Goal: Task Accomplishment & Management: Manage account settings

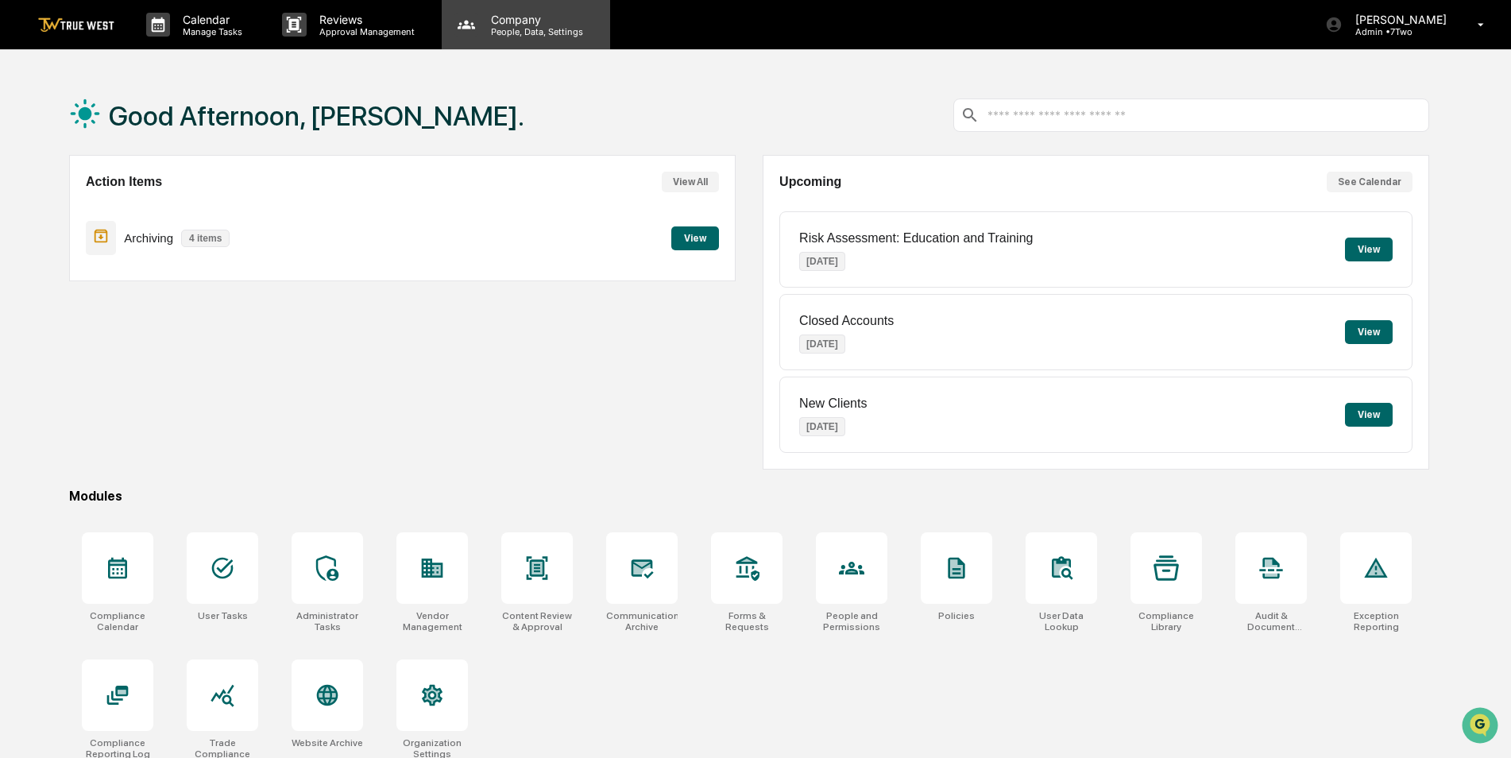
click at [525, 30] on p "People, Data, Settings" at bounding box center [534, 31] width 113 height 11
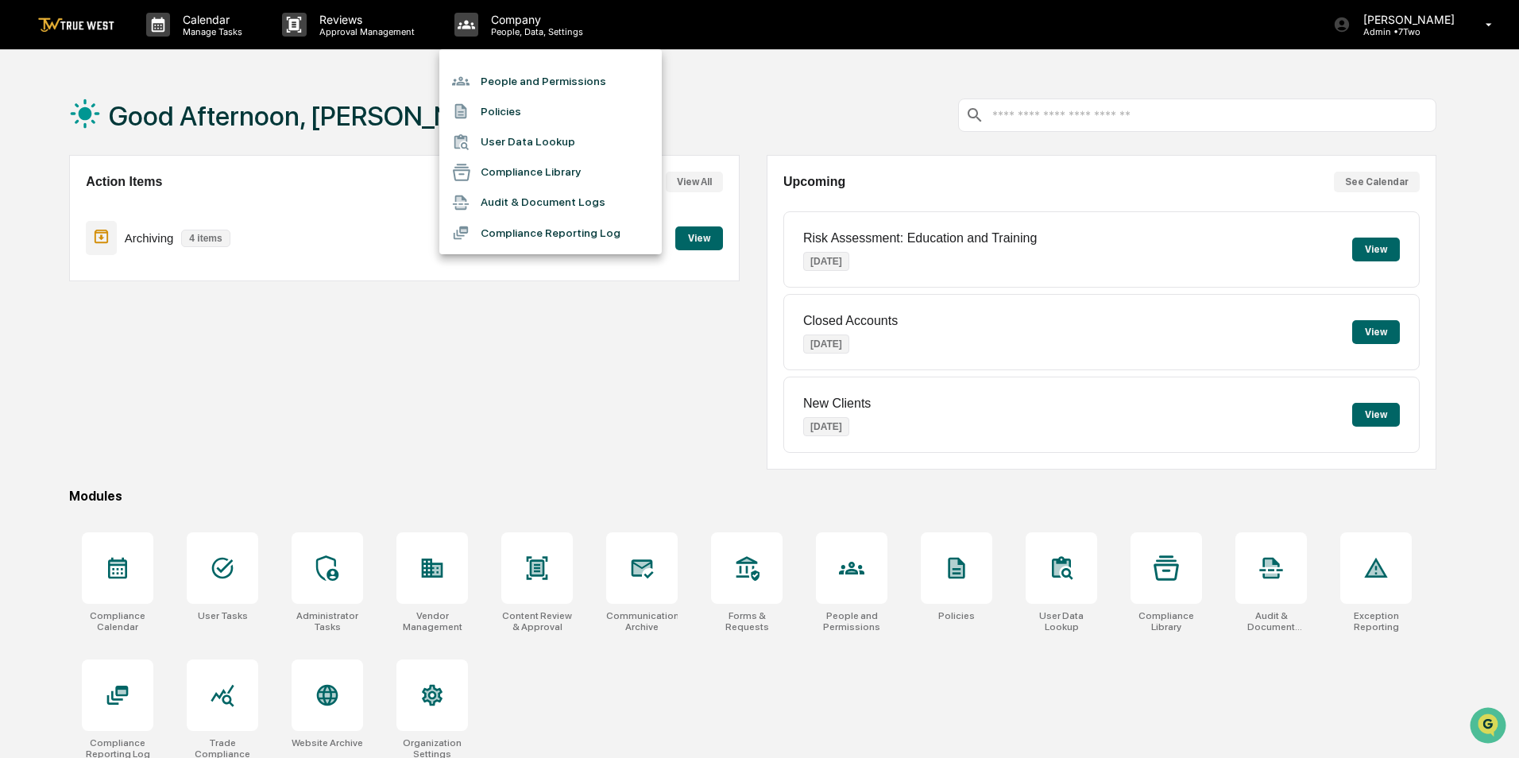
click at [520, 77] on li "People and Permissions" at bounding box center [550, 81] width 222 height 30
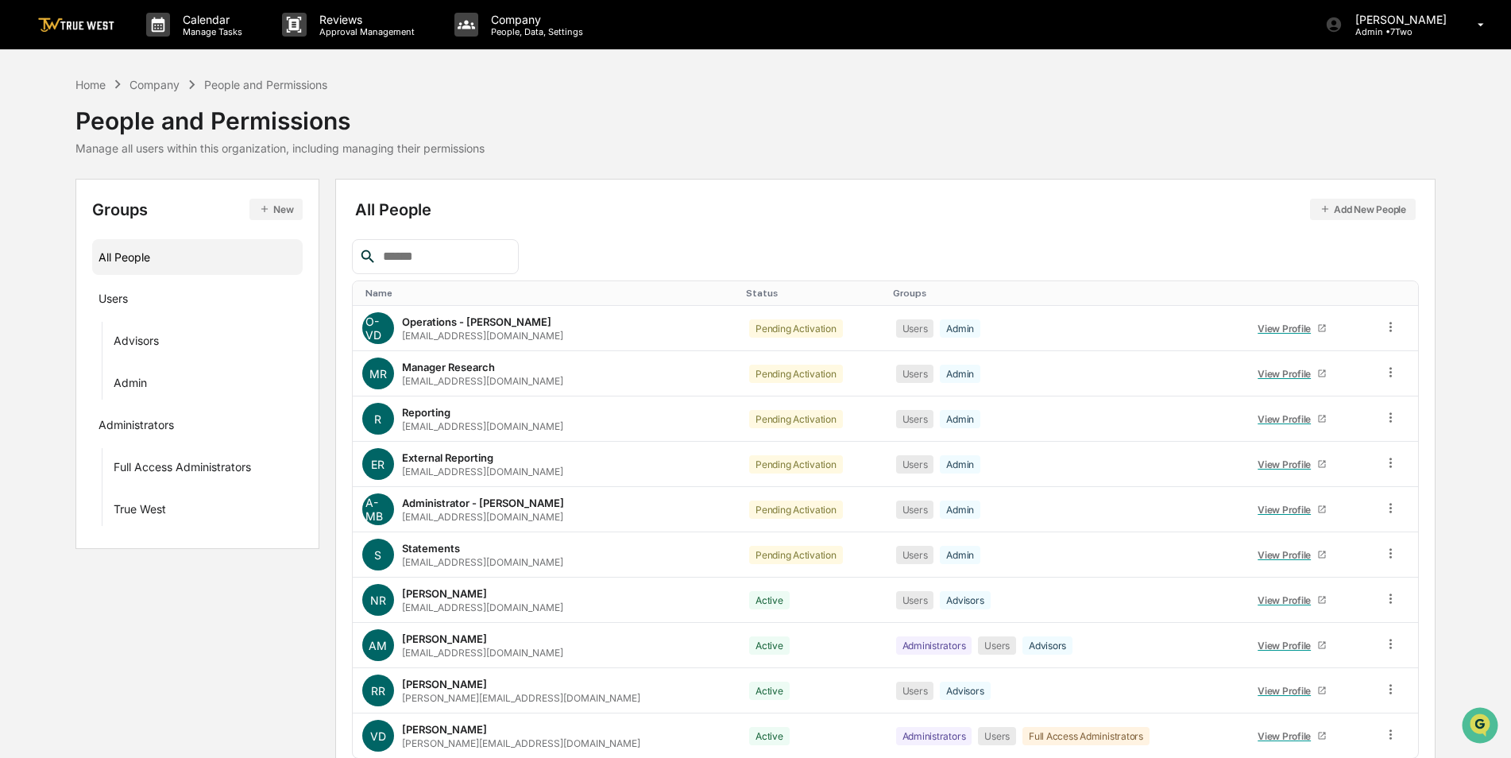
click at [423, 253] on input "text" at bounding box center [444, 256] width 135 height 21
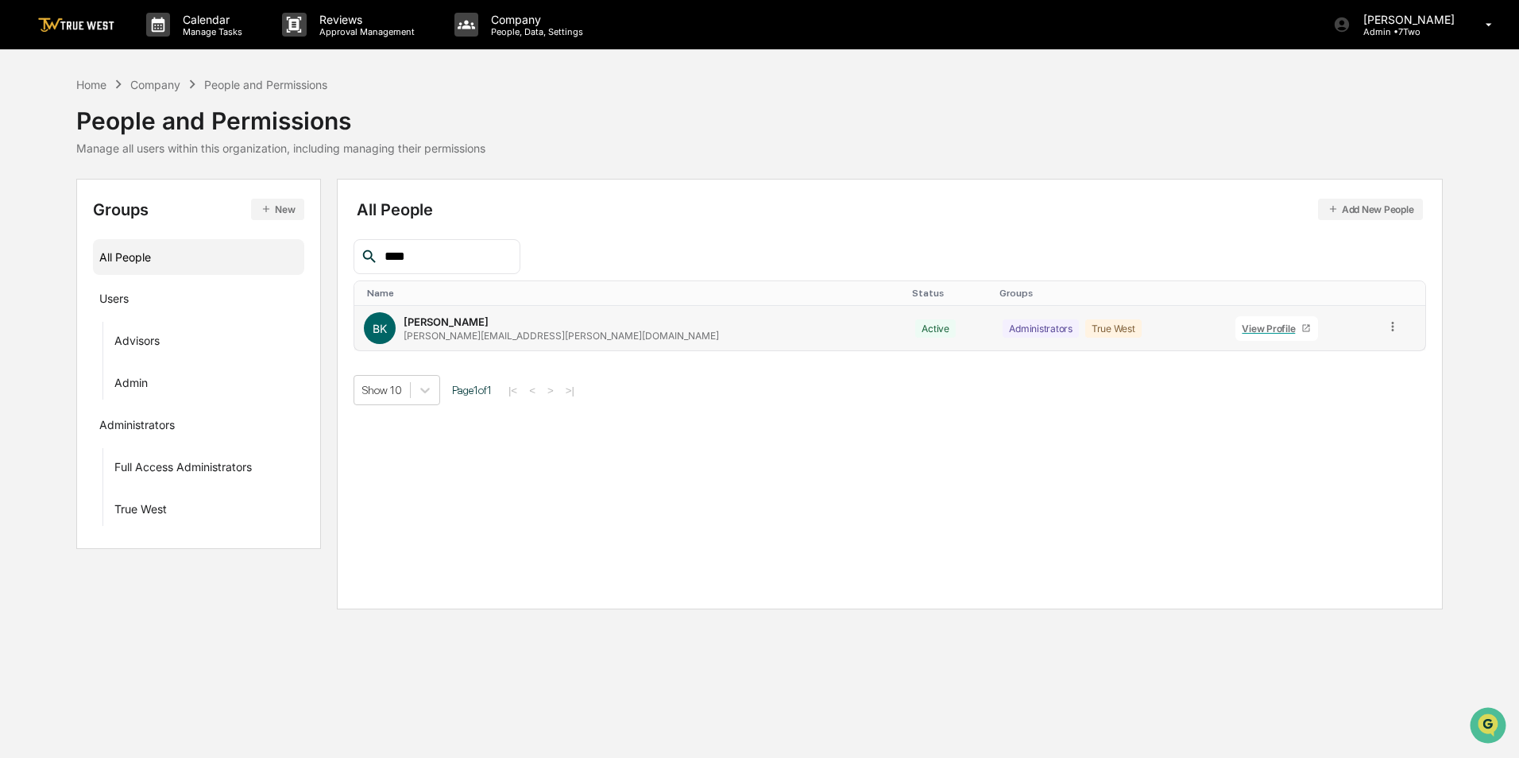
type input "****"
click at [1386, 331] on icon at bounding box center [1393, 326] width 15 height 15
click at [1345, 354] on div "Groups & Permissions" at bounding box center [1321, 352] width 132 height 19
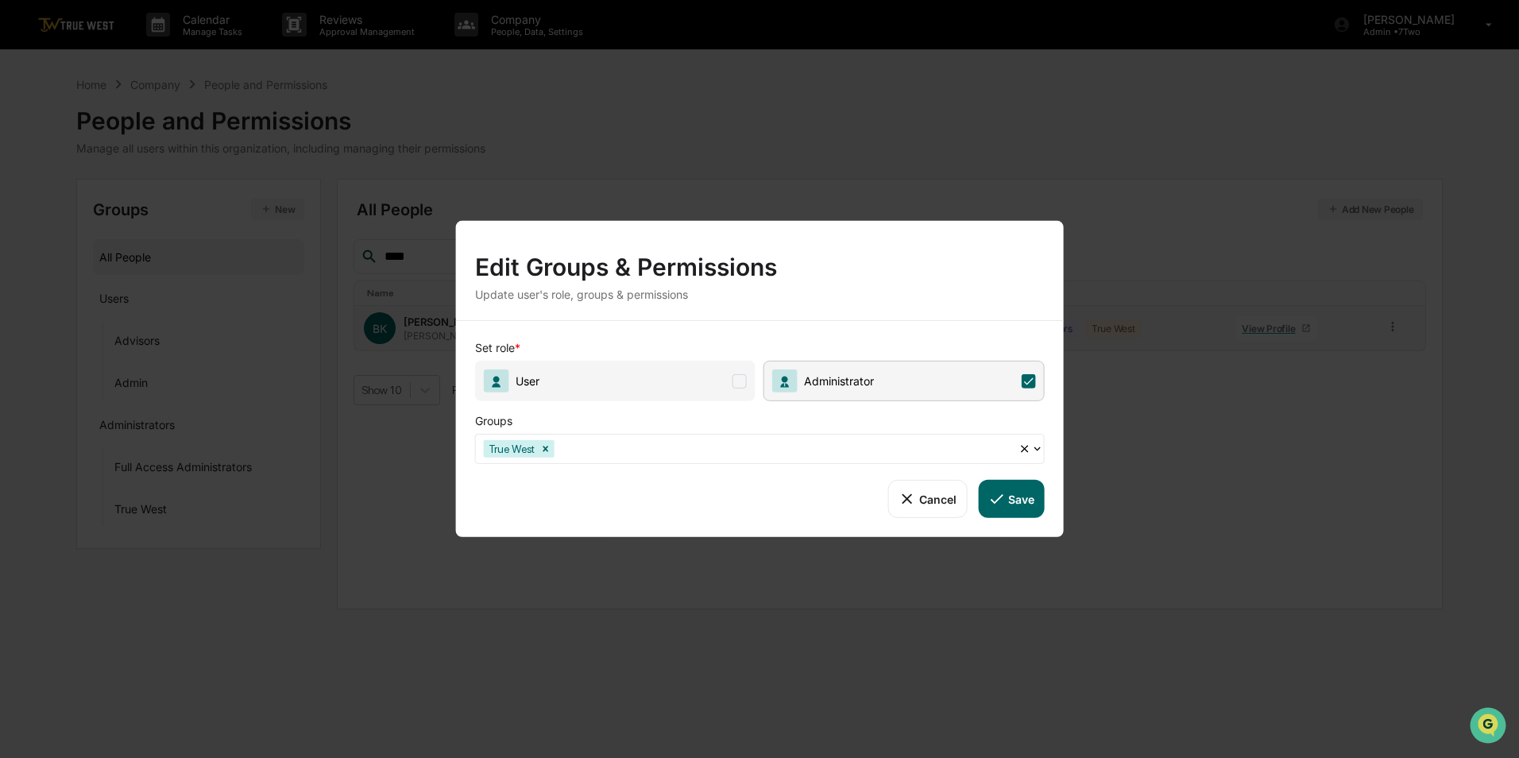
click at [868, 448] on div at bounding box center [784, 448] width 453 height 18
click at [897, 311] on div "Edit Groups & Permissions Update user's role, groups & permissions" at bounding box center [760, 270] width 608 height 99
click at [1009, 493] on button "Save" at bounding box center [1011, 499] width 66 height 38
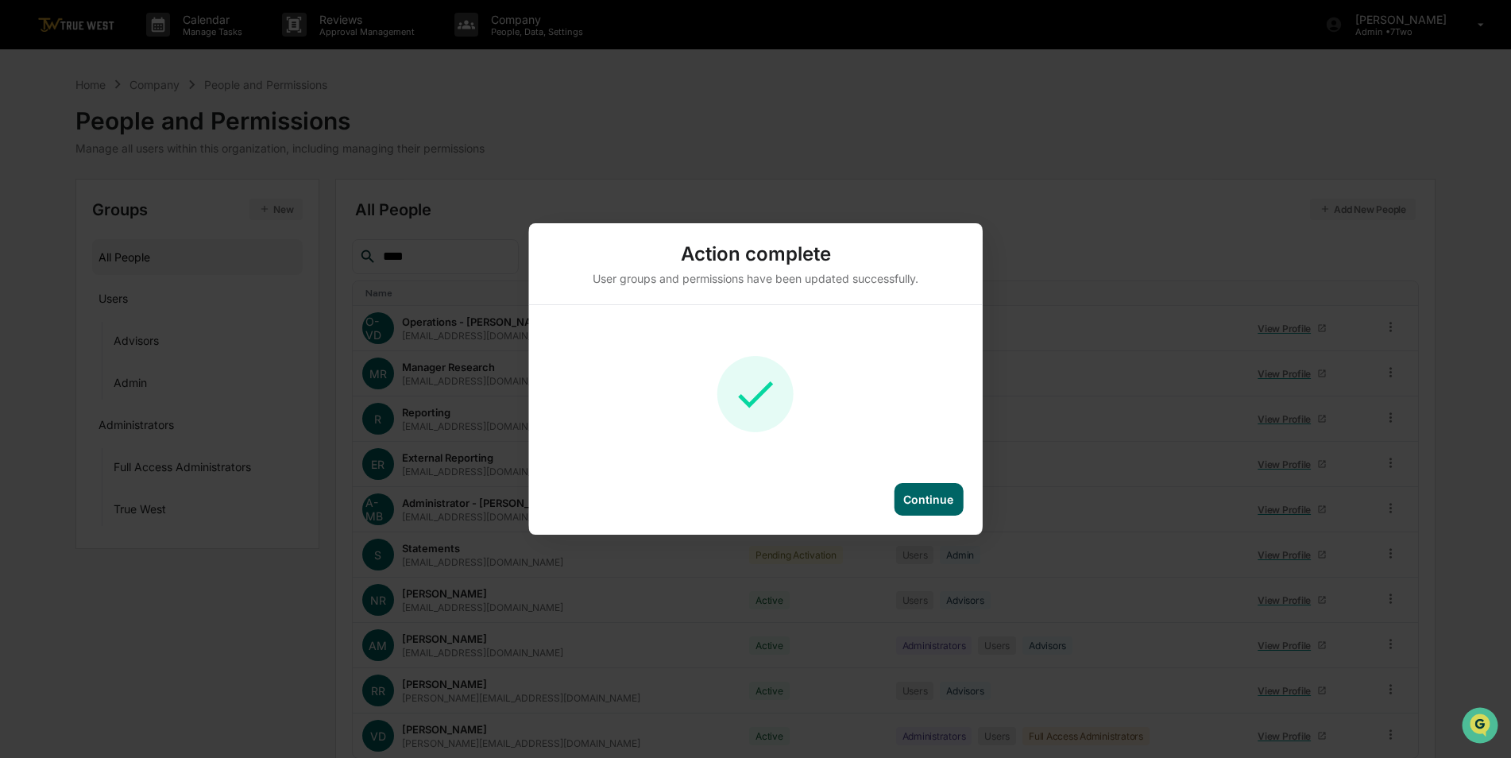
click at [936, 503] on div "Continue" at bounding box center [928, 500] width 50 height 14
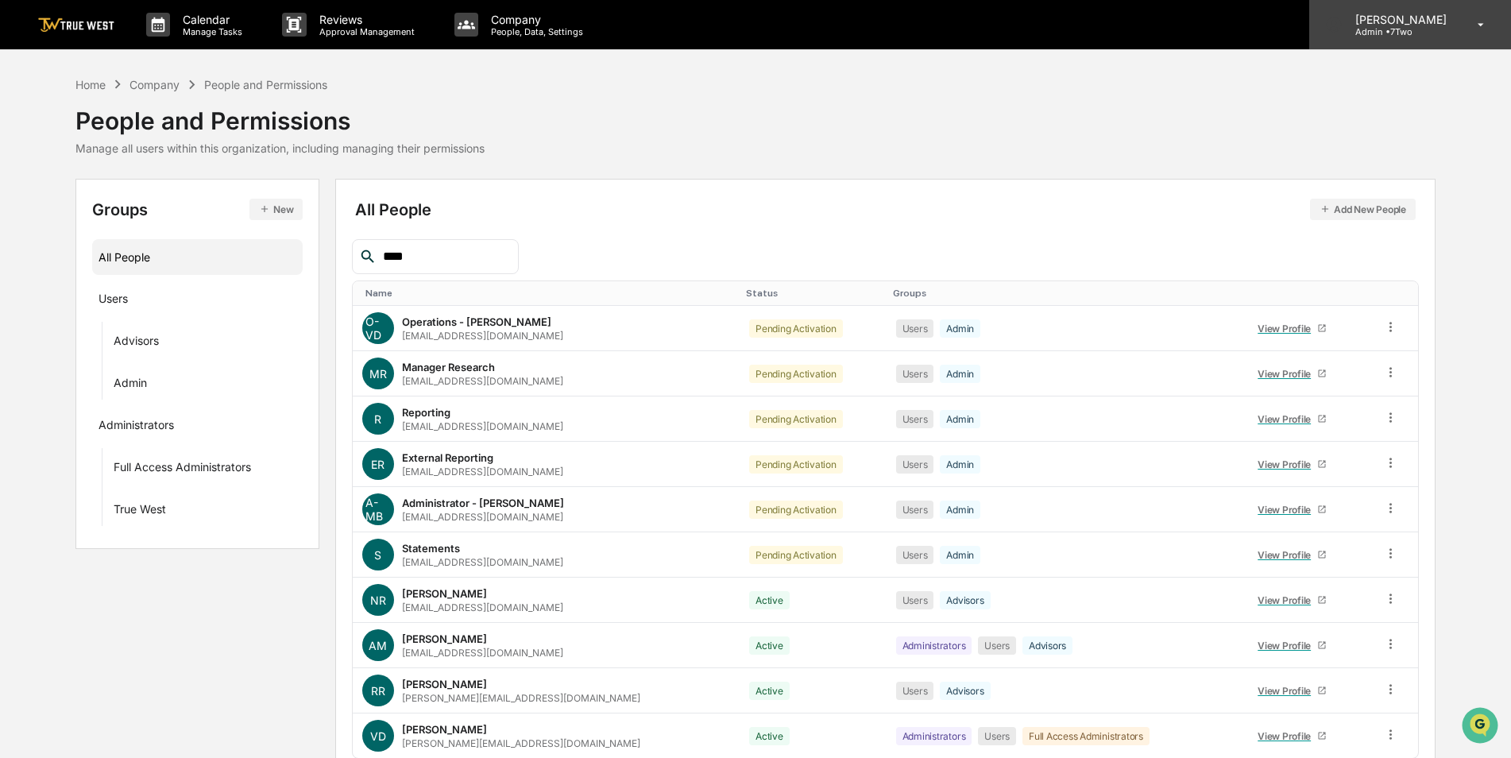
click at [1394, 39] on div "[PERSON_NAME] Admin • 7Two" at bounding box center [1410, 24] width 202 height 49
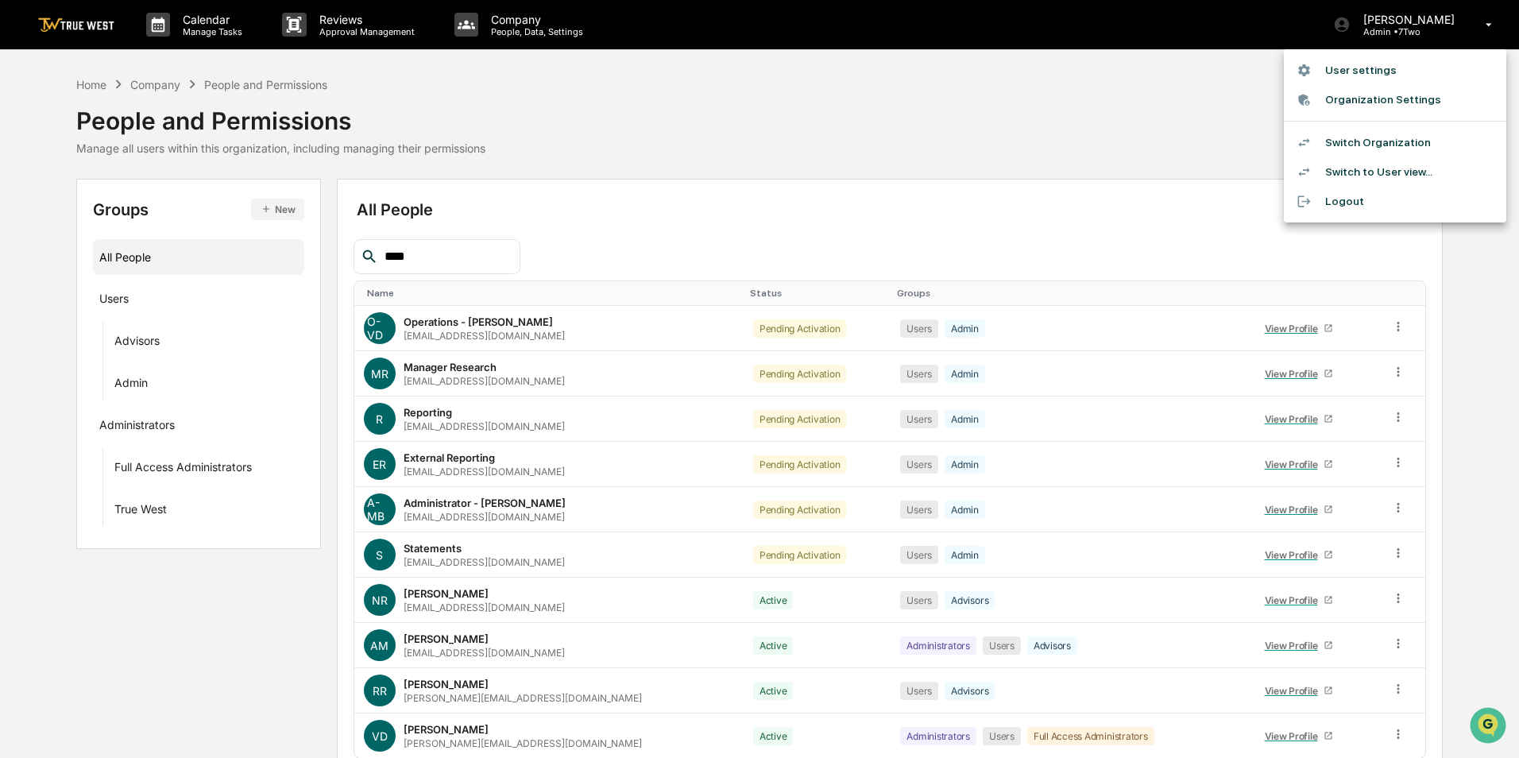
click at [1361, 132] on li "Switch Organization" at bounding box center [1395, 142] width 222 height 29
